Goal: Transaction & Acquisition: Purchase product/service

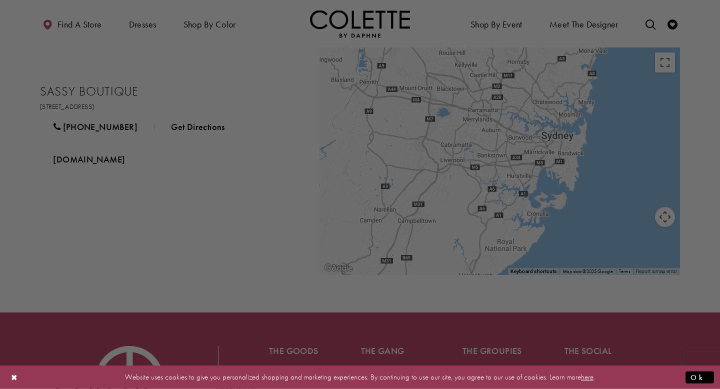
click at [158, 65] on div at bounding box center [363, 196] width 727 height 393
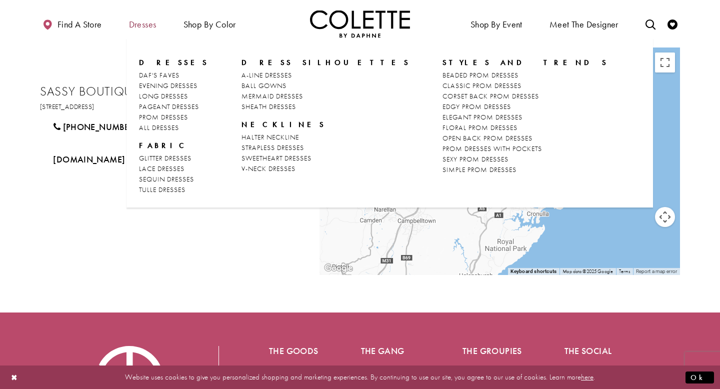
click at [138, 23] on span "Dresses" at bounding box center [142, 24] width 27 height 10
click at [267, 148] on span "STRAPLESS DRESSES" at bounding box center [272, 147] width 62 height 9
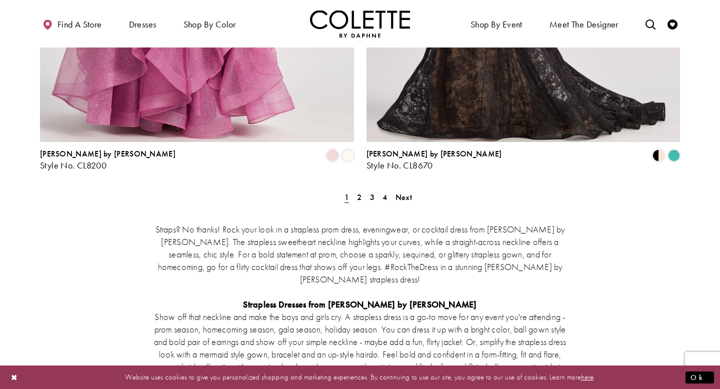
scroll to position [1827, 0]
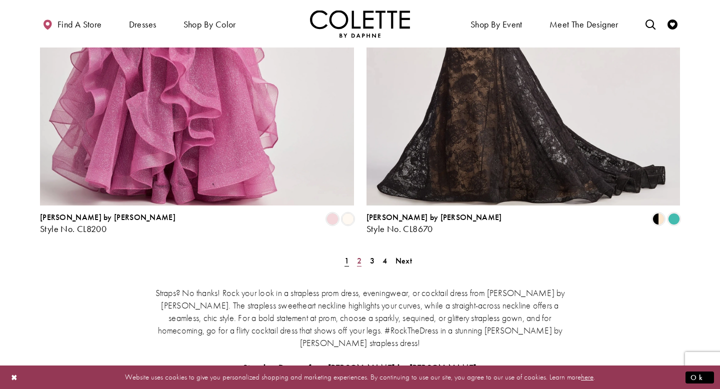
click at [355, 253] on link "2" at bounding box center [359, 260] width 10 height 14
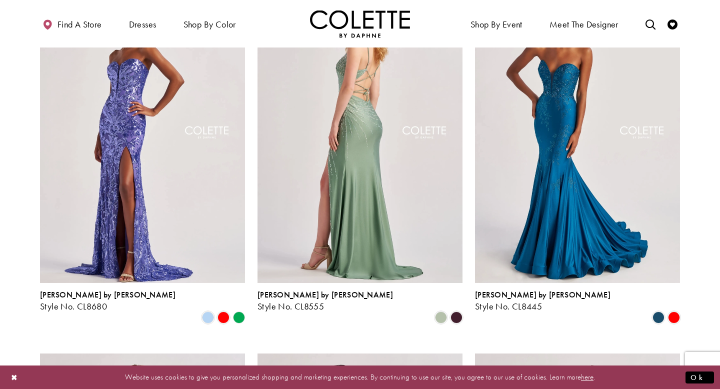
scroll to position [120, 0]
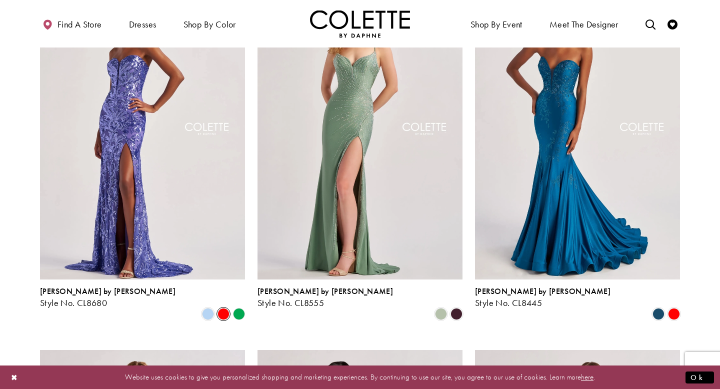
click at [218, 308] on span "Product List" at bounding box center [223, 314] width 12 height 12
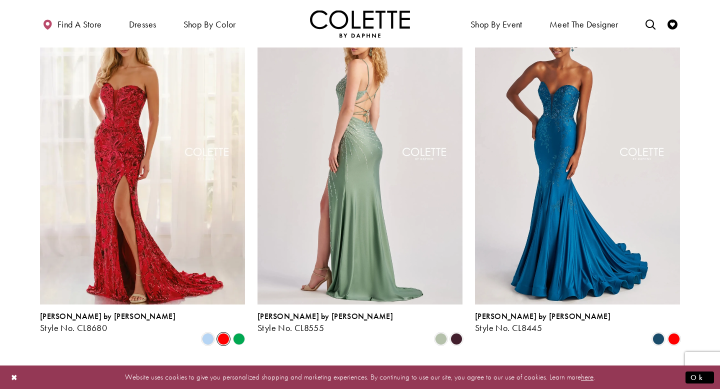
scroll to position [109, 0]
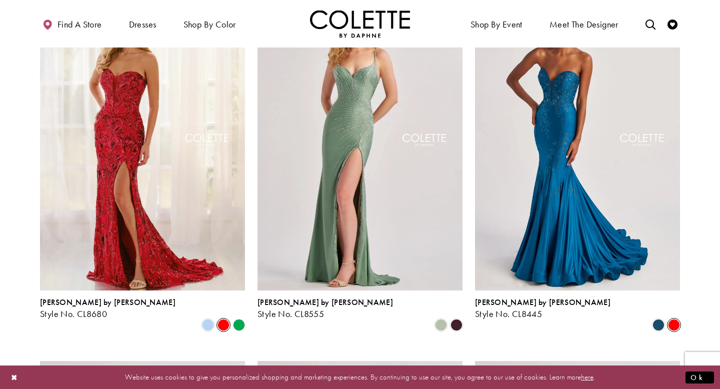
click at [677, 319] on span "Product List" at bounding box center [674, 325] width 12 height 12
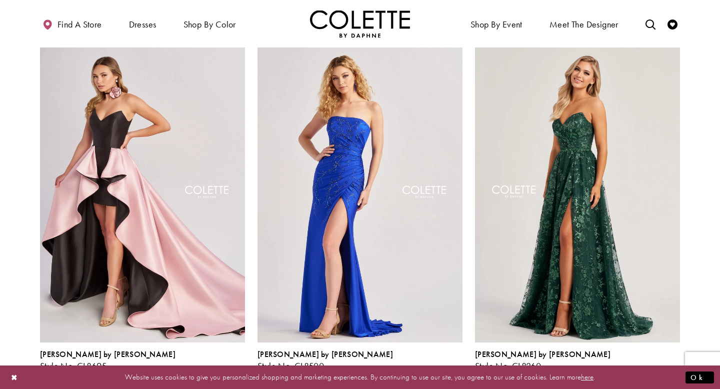
scroll to position [830, 0]
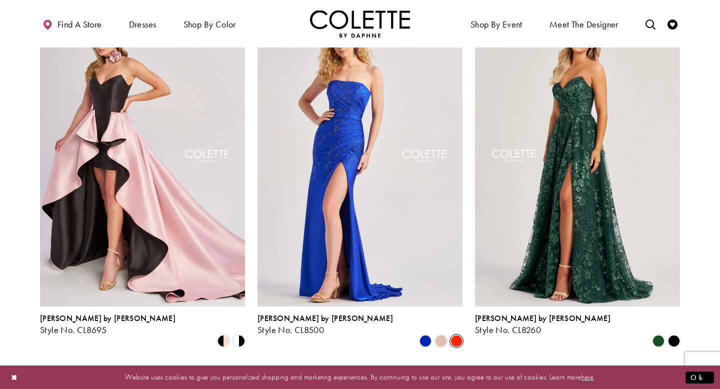
click at [456, 335] on span "Product List" at bounding box center [456, 341] width 12 height 12
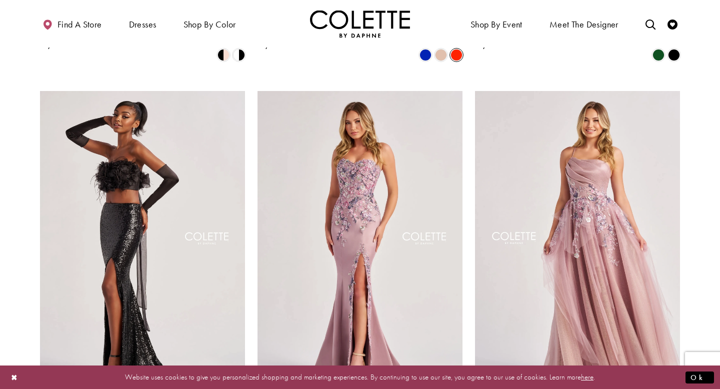
scroll to position [1138, 0]
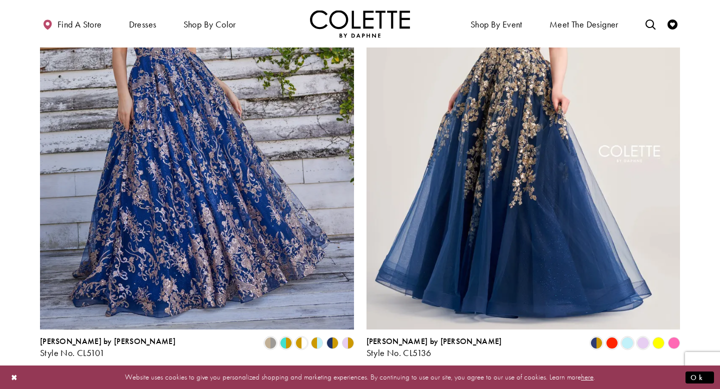
scroll to position [1697, 0]
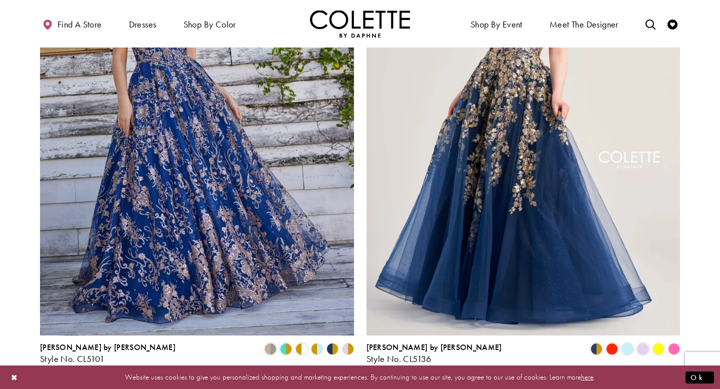
click at [366, 383] on link "3" at bounding box center [369, 390] width 10 height 14
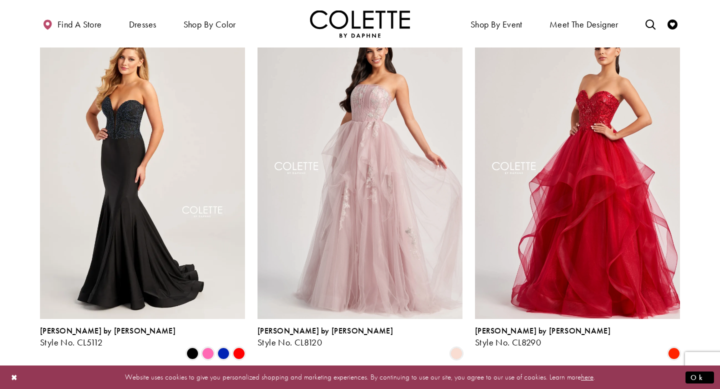
scroll to position [1186, 0]
click at [240, 348] on span "Product List" at bounding box center [239, 354] width 12 height 12
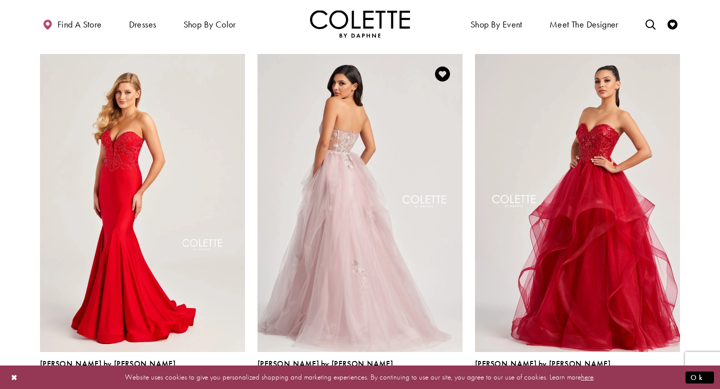
scroll to position [1130, 0]
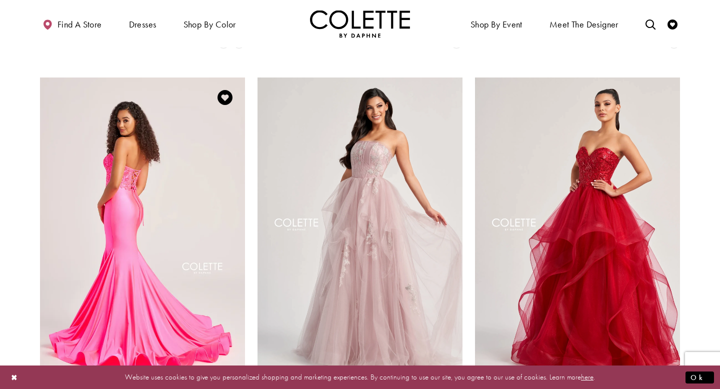
click at [197, 280] on img "Visit Colette by Daphne Style No. CL5112 Page" at bounding box center [142, 226] width 205 height 298
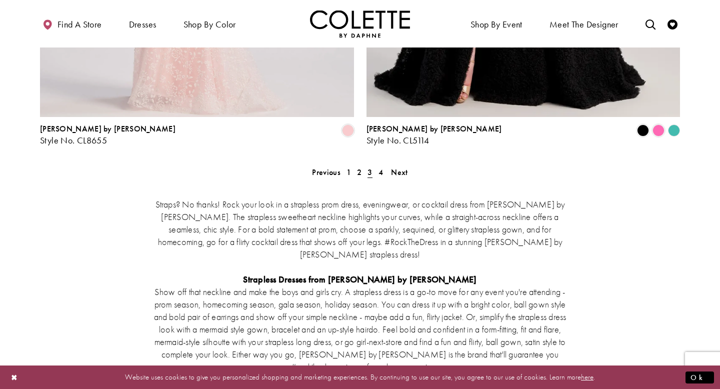
scroll to position [1896, 0]
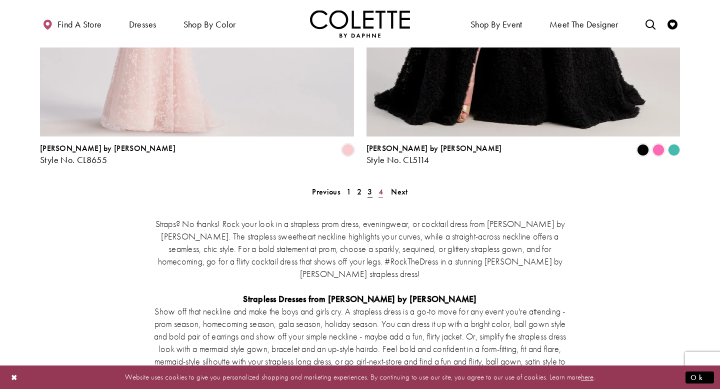
click at [375, 184] on link "4" at bounding box center [380, 191] width 10 height 14
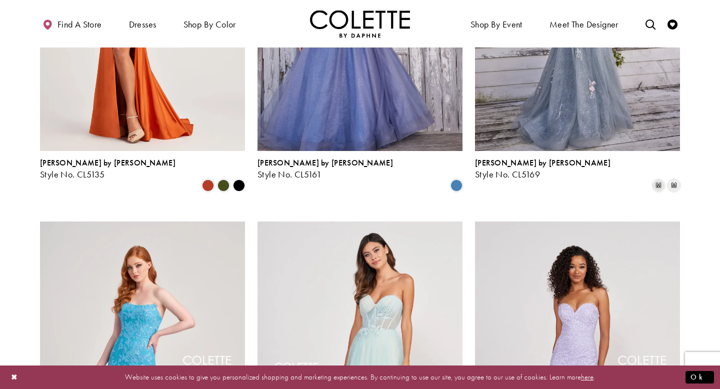
scroll to position [127, 0]
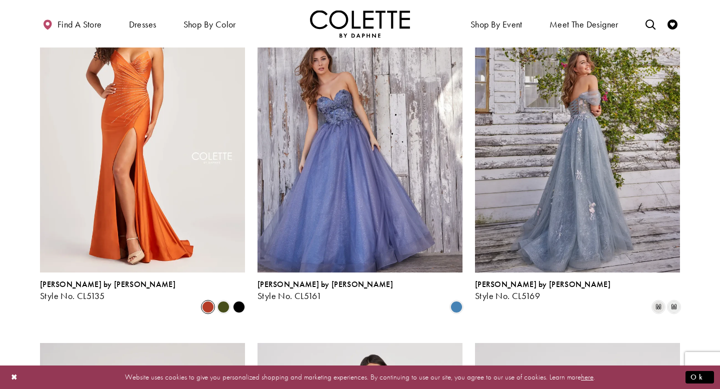
click at [207, 301] on span "Product List" at bounding box center [208, 307] width 12 height 12
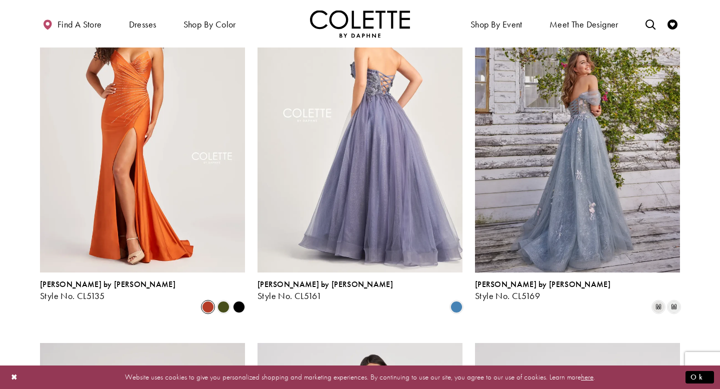
scroll to position [138, 0]
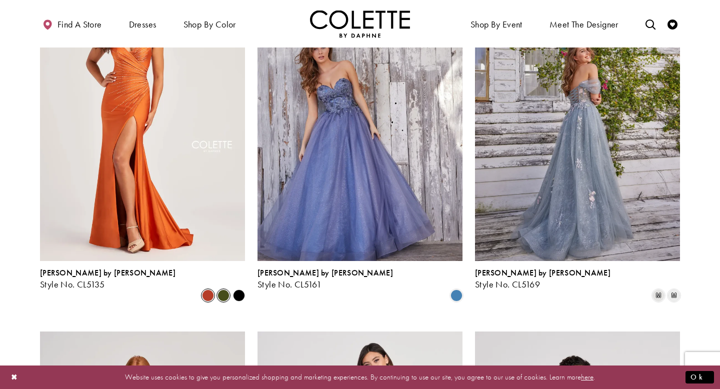
click at [222, 289] on span "Product List" at bounding box center [223, 295] width 12 height 12
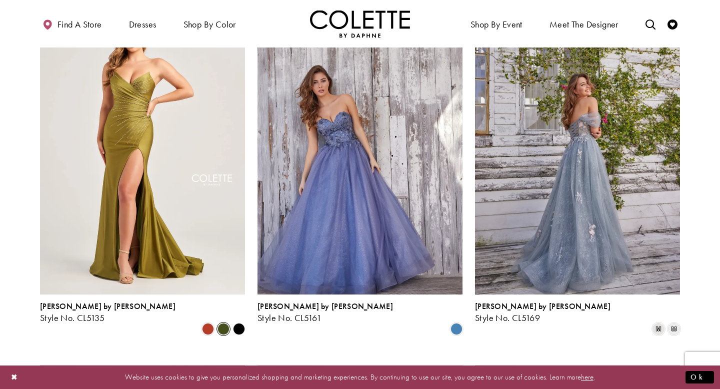
scroll to position [106, 0]
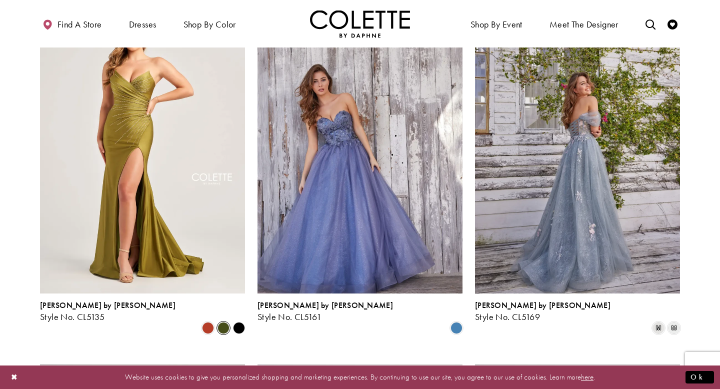
click at [236, 320] on polygon "Product List" at bounding box center [238, 327] width 15 height 15
click at [238, 320] on polygon "Product List" at bounding box center [238, 327] width 15 height 15
click at [239, 320] on polygon "Product List" at bounding box center [238, 327] width 15 height 15
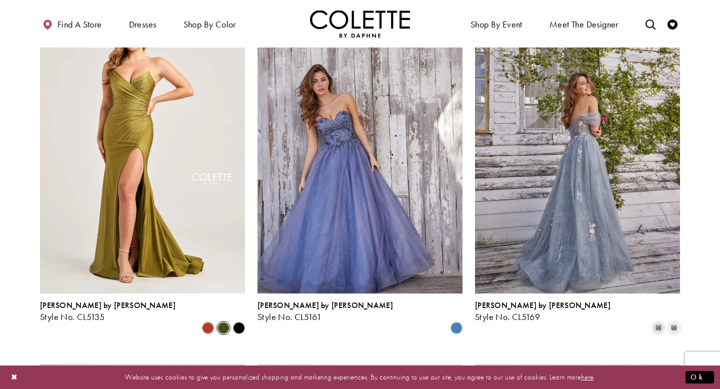
click at [239, 320] on polygon "Product List" at bounding box center [238, 327] width 15 height 15
click at [238, 320] on polygon "Product List" at bounding box center [238, 327] width 15 height 15
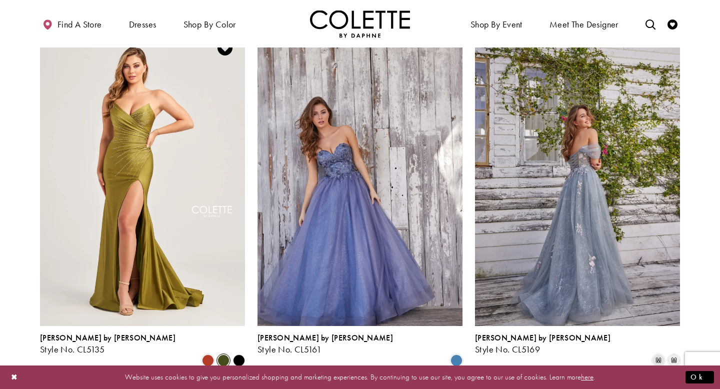
scroll to position [74, 0]
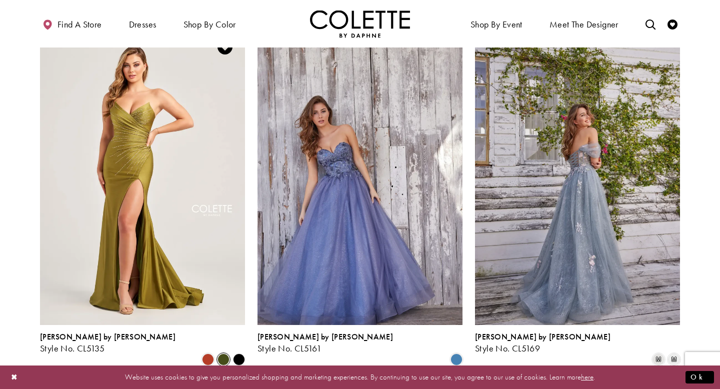
click at [236, 352] on polygon "Product List" at bounding box center [238, 359] width 15 height 15
click at [239, 352] on polygon "Product List" at bounding box center [238, 359] width 15 height 15
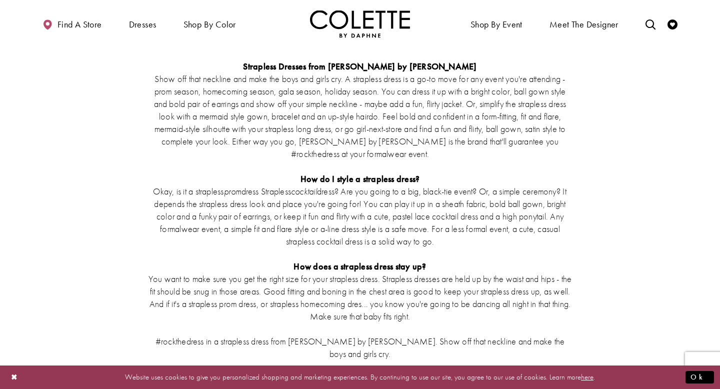
scroll to position [2255, 0]
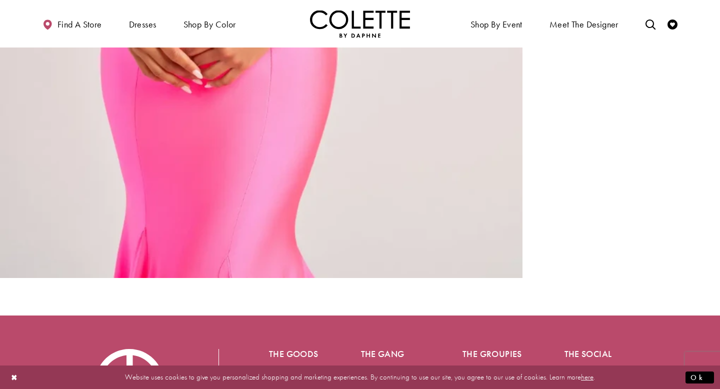
scroll to position [1938, 0]
